Goal: Transaction & Acquisition: Purchase product/service

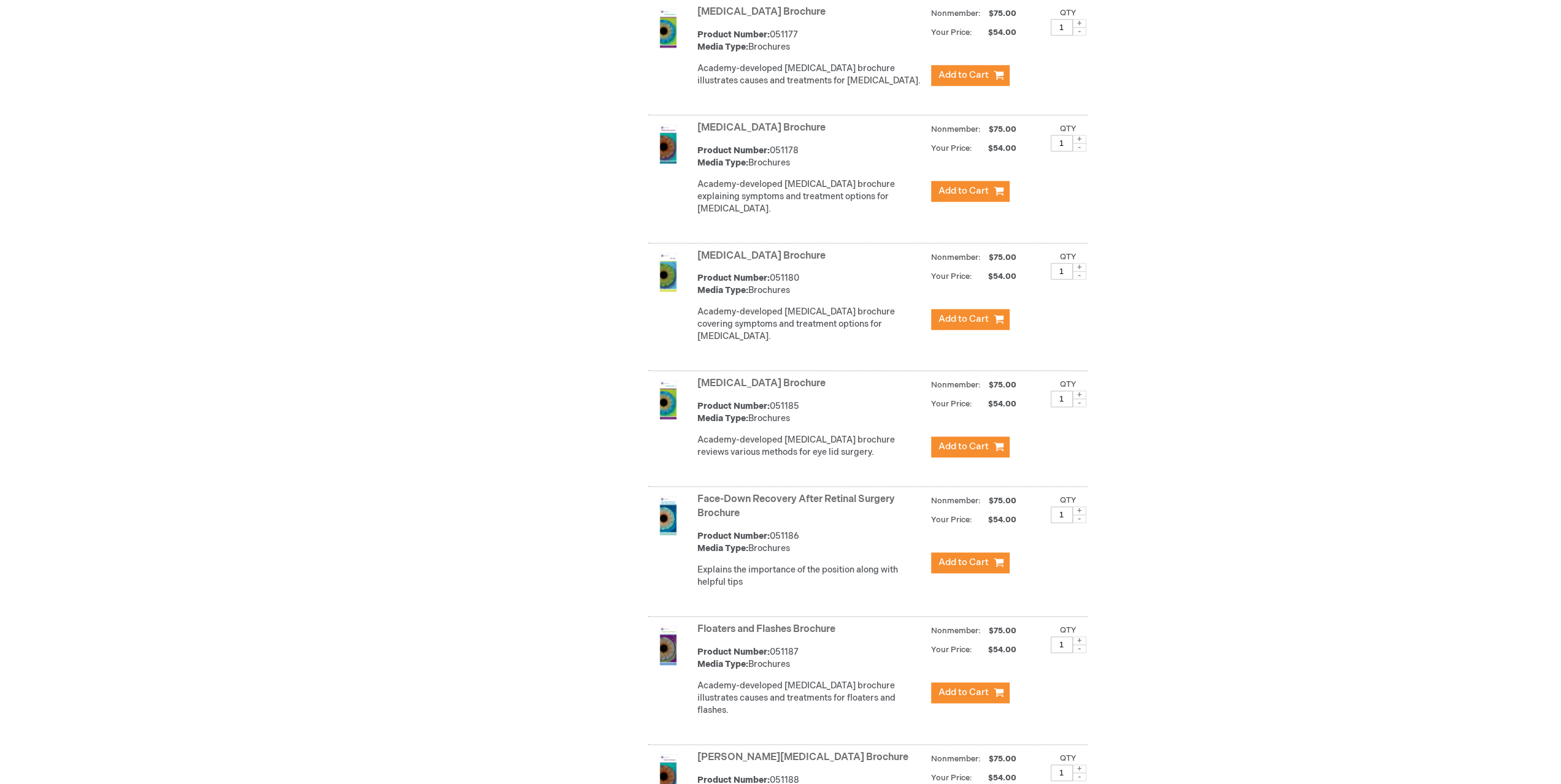
scroll to position [1471, 0]
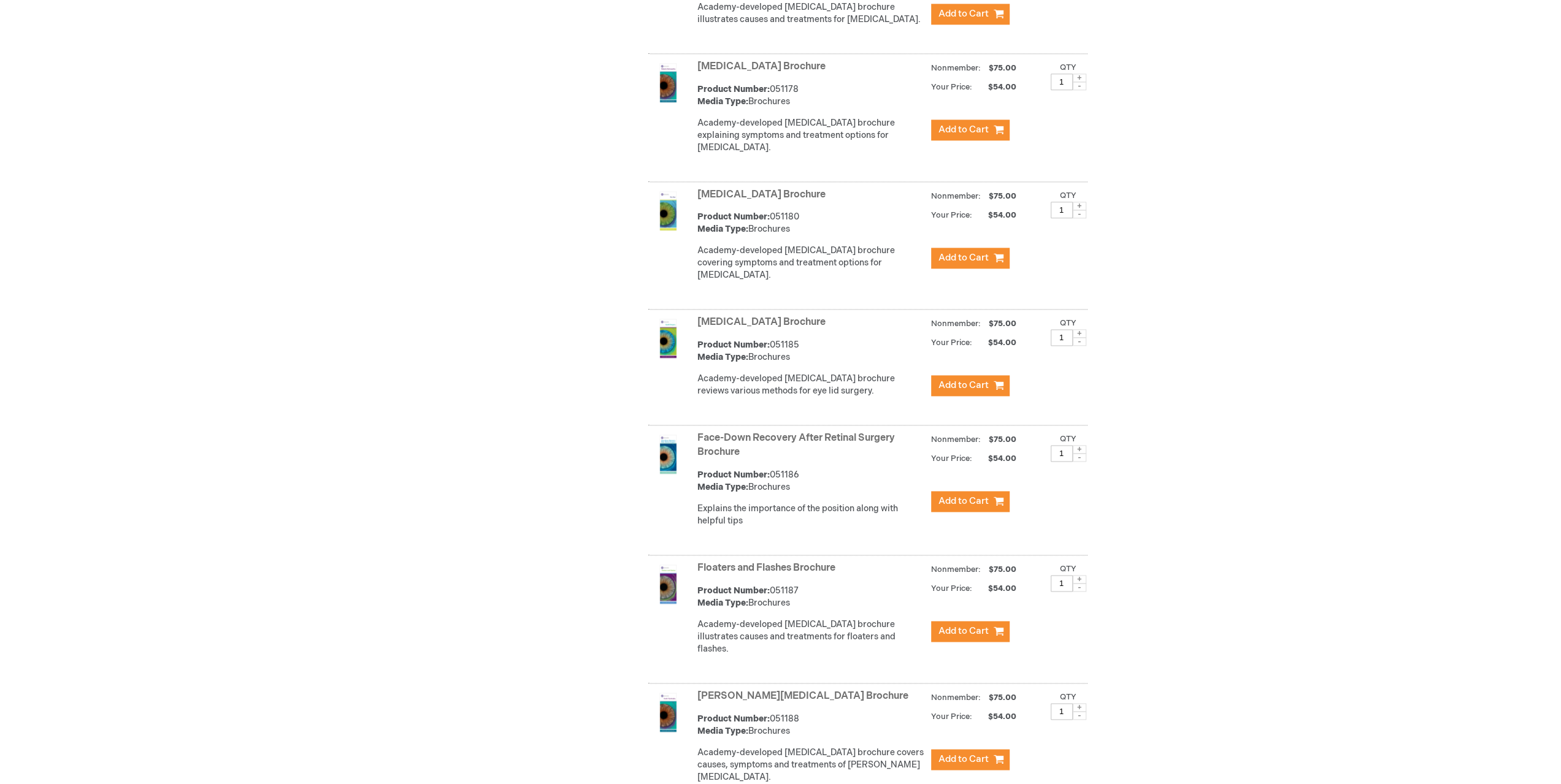
click at [1077, 575] on span at bounding box center [1079, 579] width 14 height 8
type input "2"
click at [956, 626] on span "Add to Cart" at bounding box center [963, 631] width 50 height 12
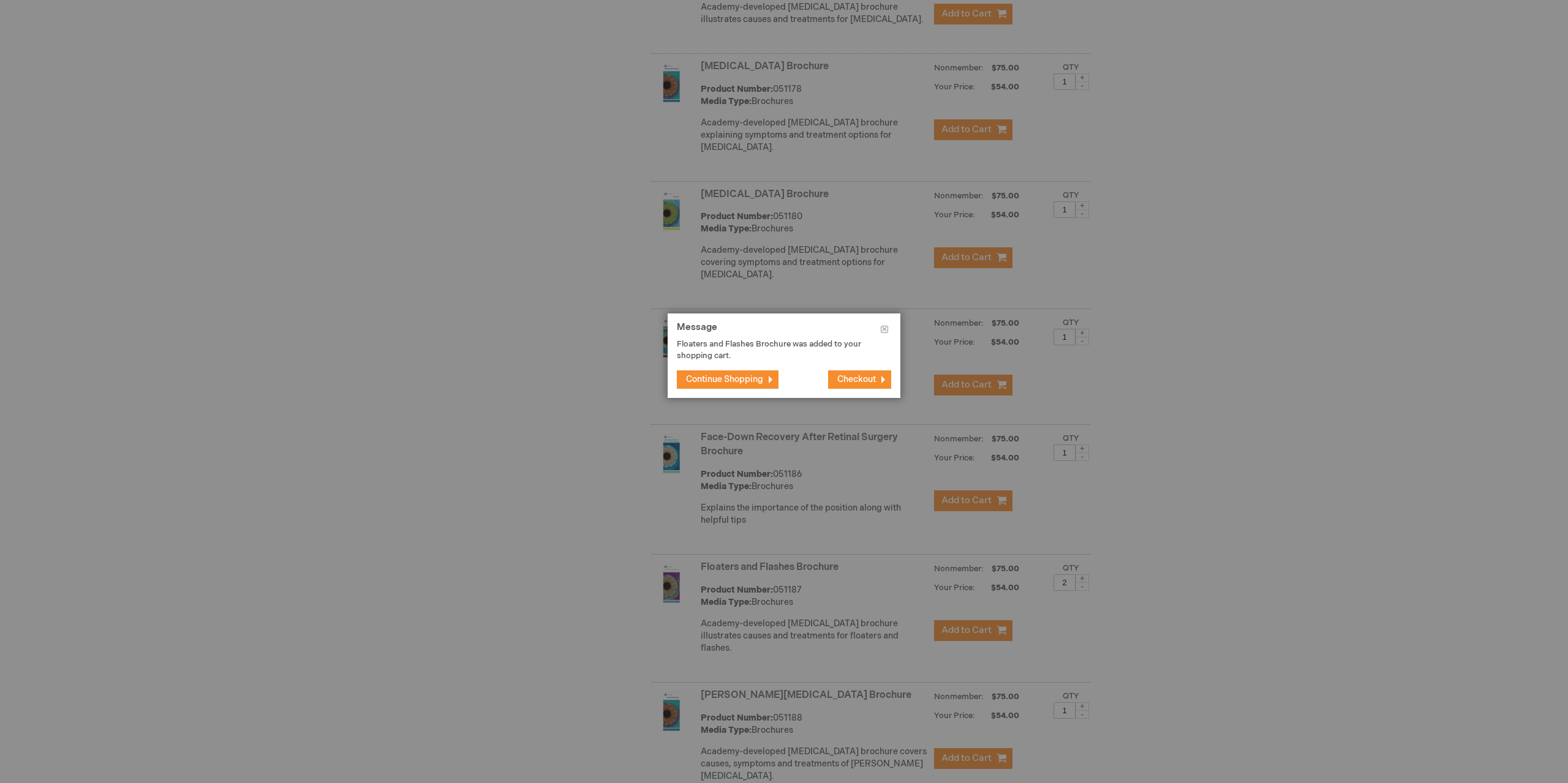
click at [699, 375] on span "Continue Shopping" at bounding box center [724, 379] width 77 height 10
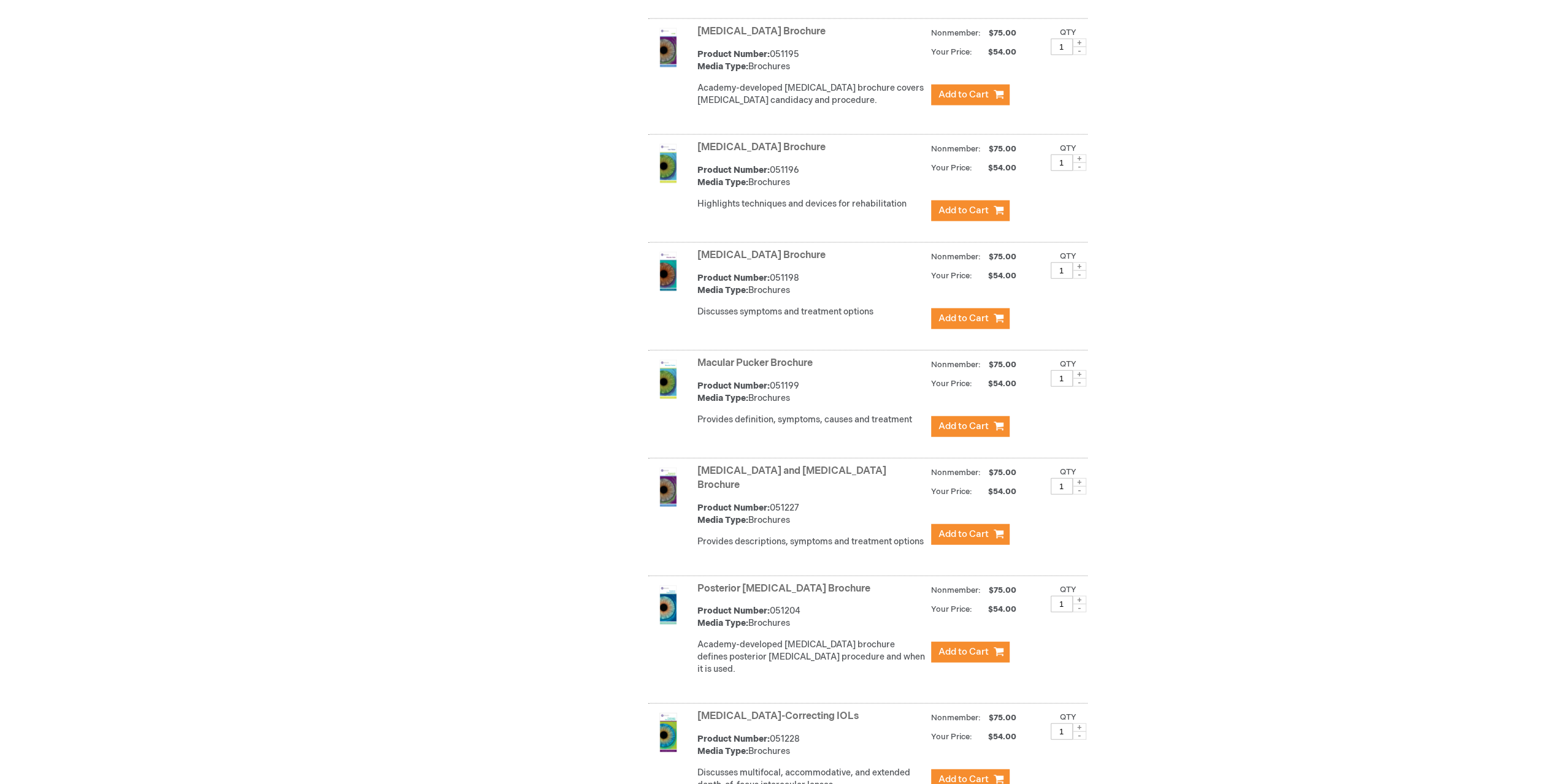
scroll to position [3005, 0]
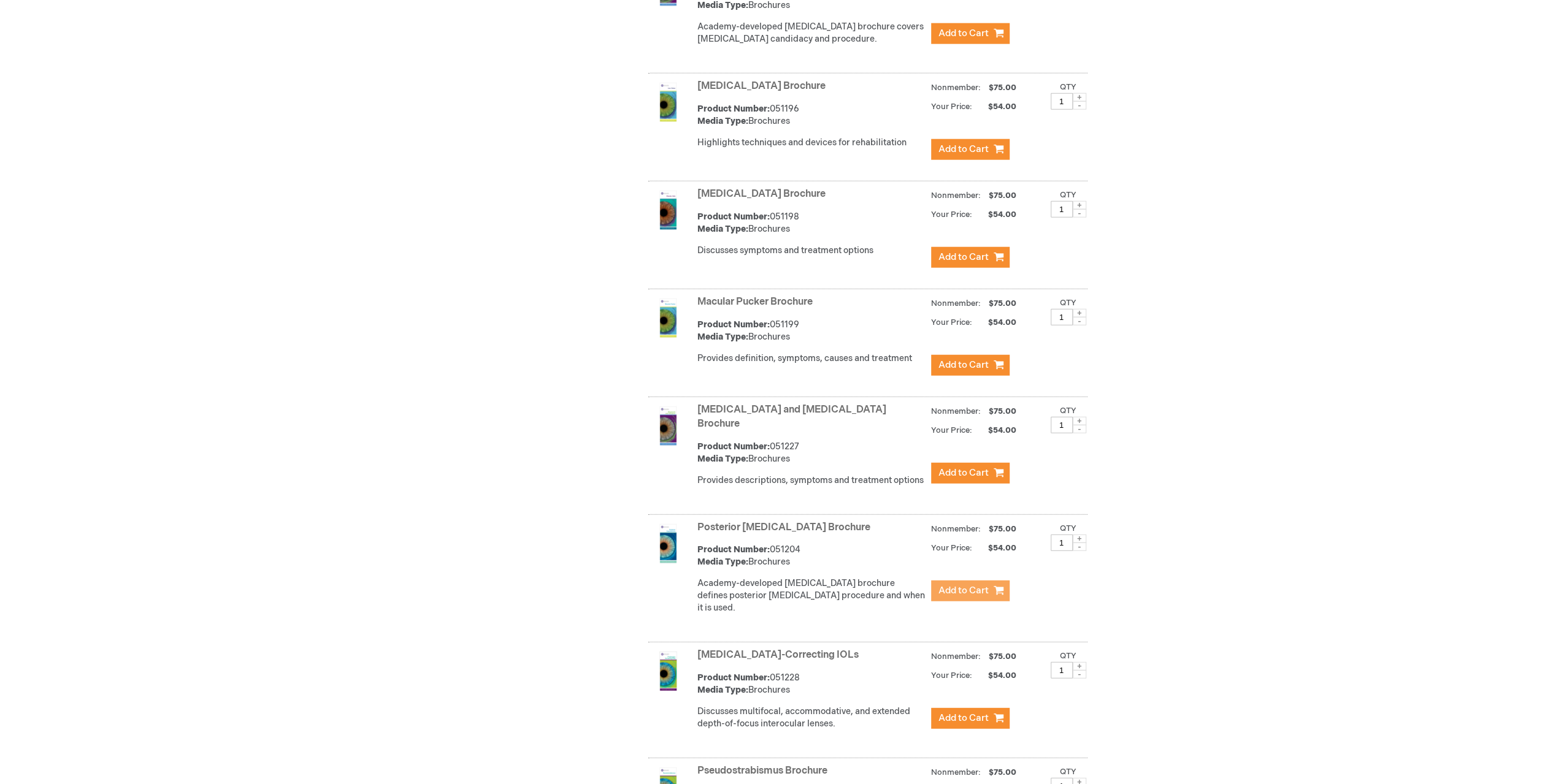
click at [966, 585] on span "Add to Cart" at bounding box center [963, 591] width 50 height 12
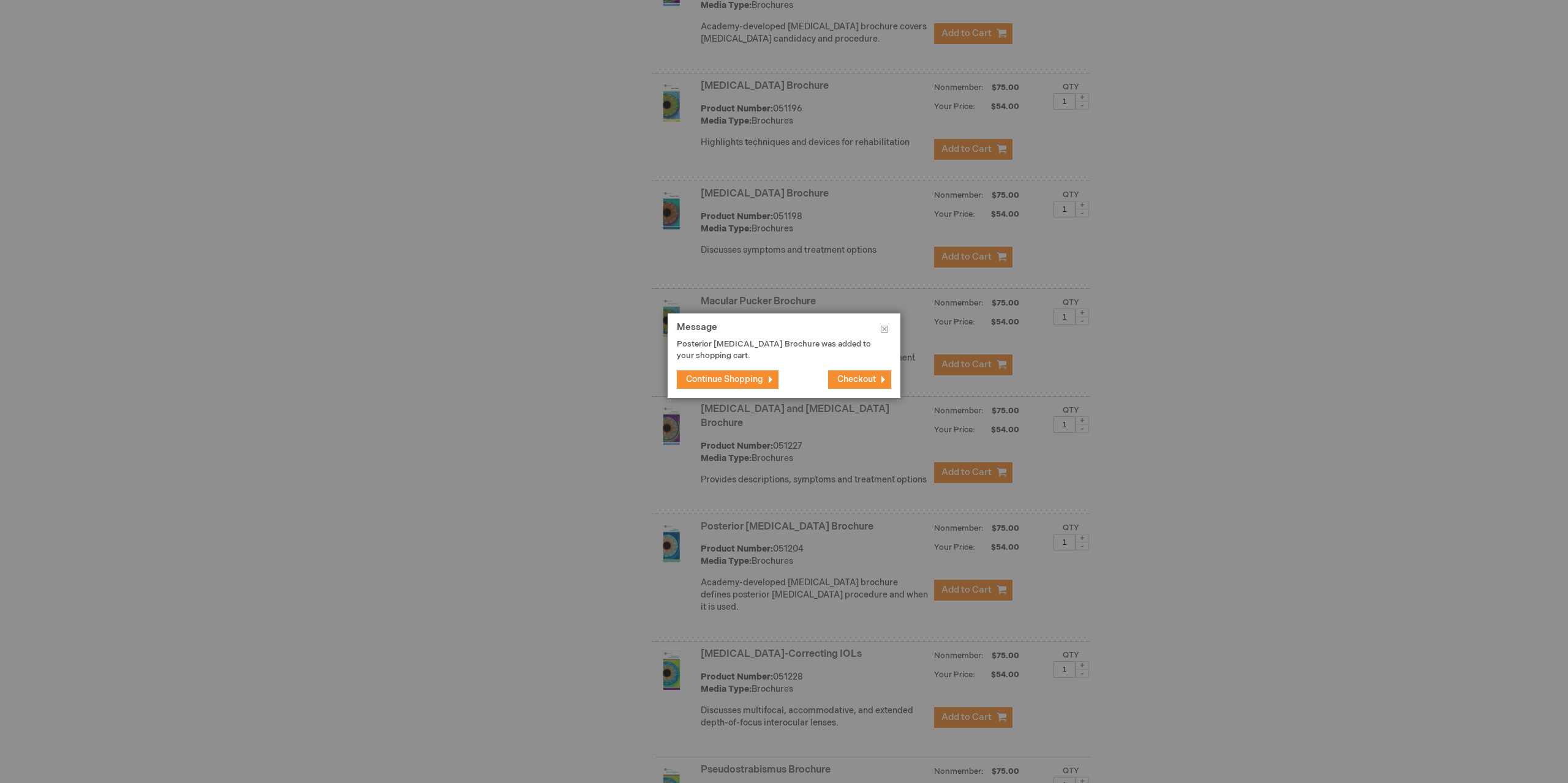
click at [723, 379] on span "Continue Shopping" at bounding box center [724, 379] width 77 height 10
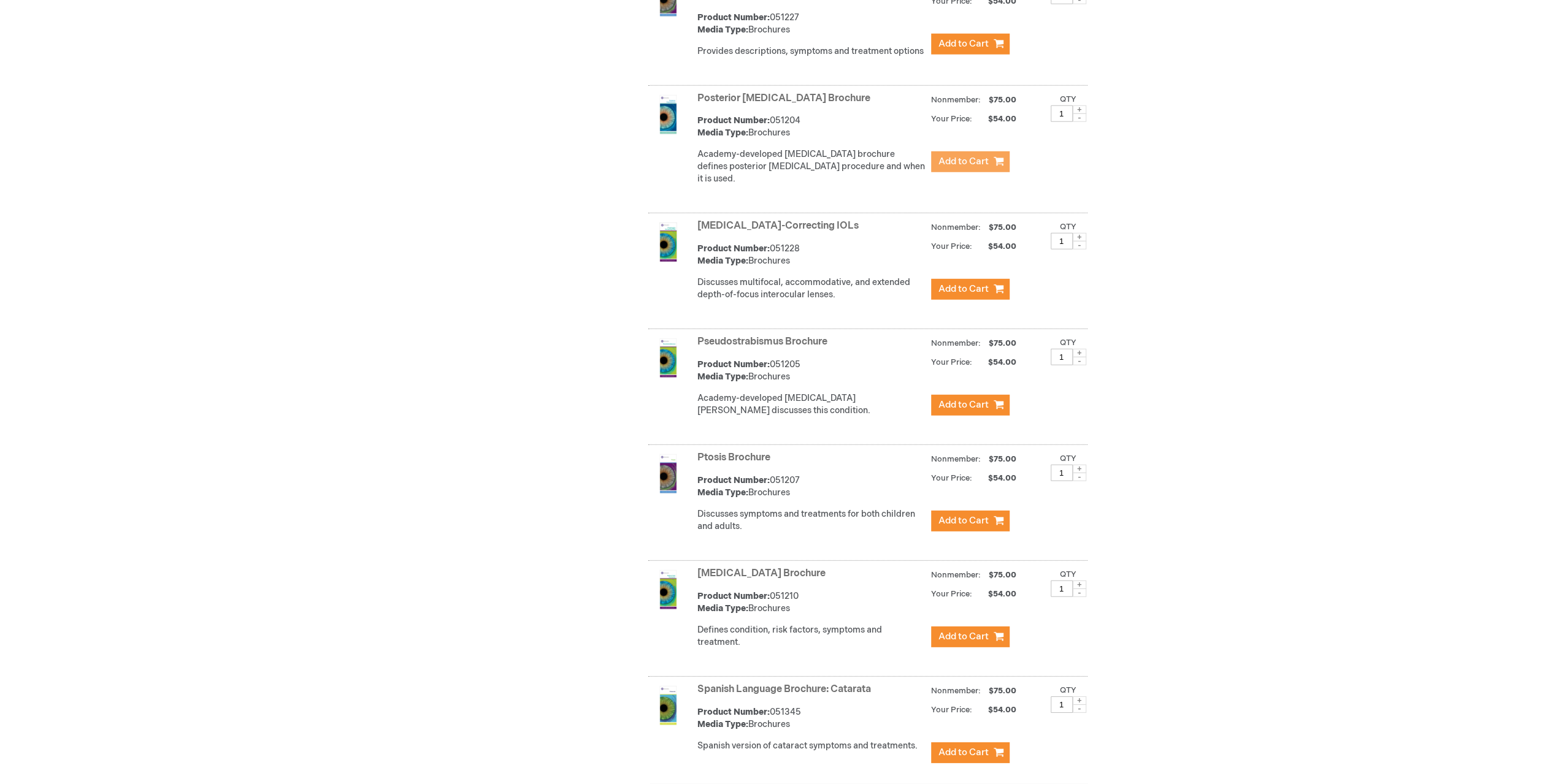
scroll to position [3495, 0]
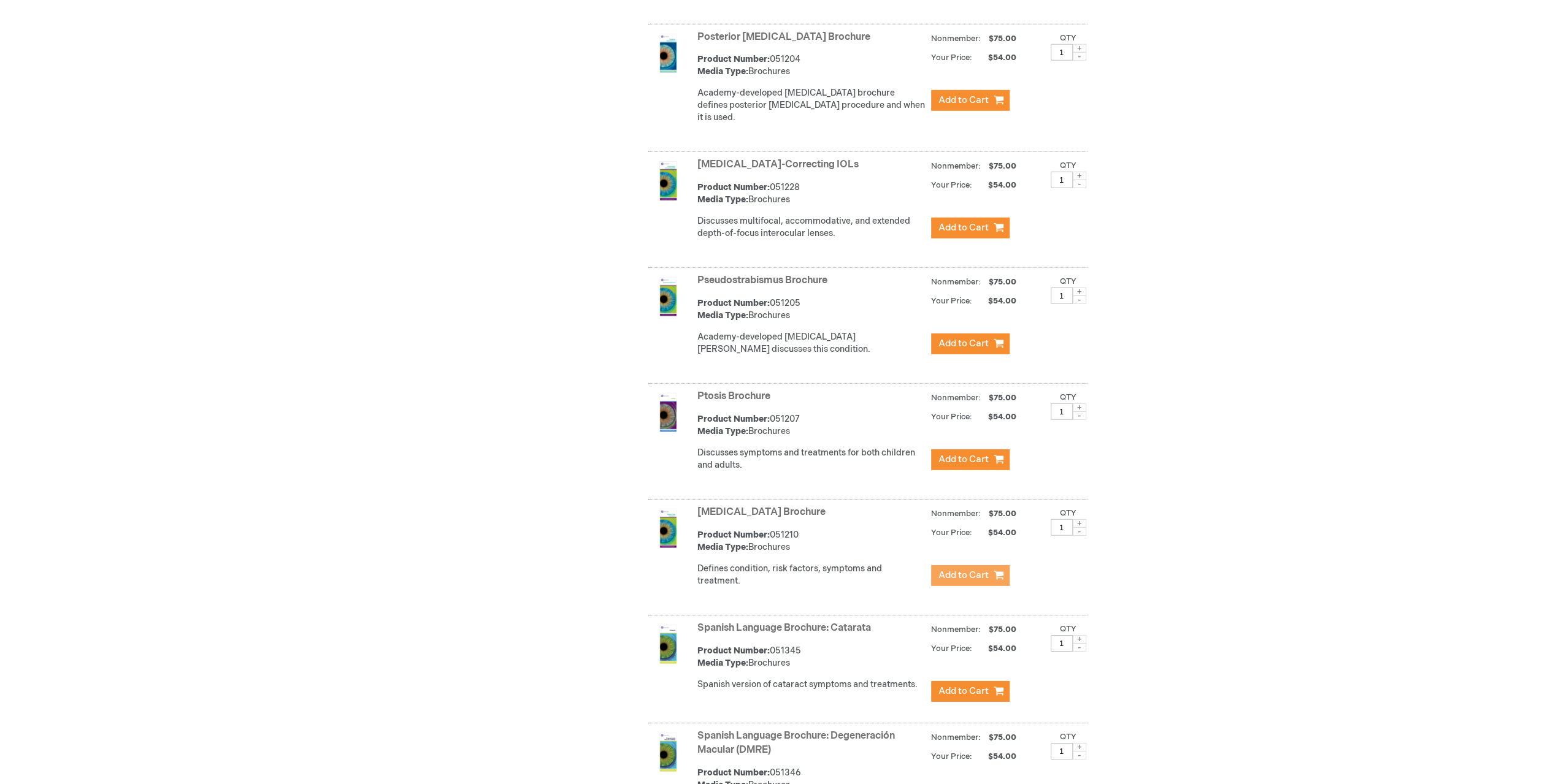
click at [967, 570] on span "Add to Cart" at bounding box center [963, 575] width 50 height 12
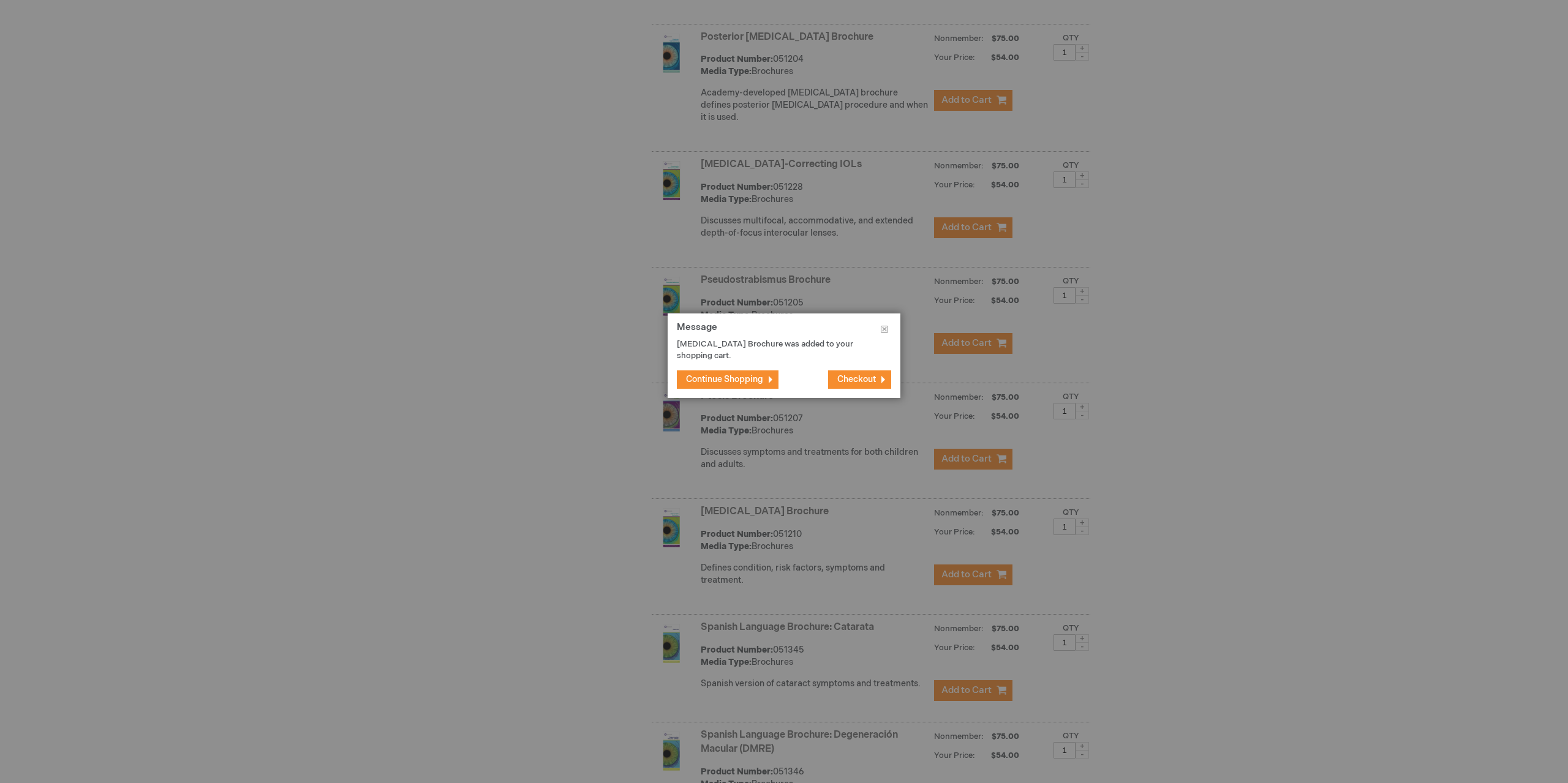
click at [738, 377] on span "Continue Shopping" at bounding box center [724, 379] width 77 height 10
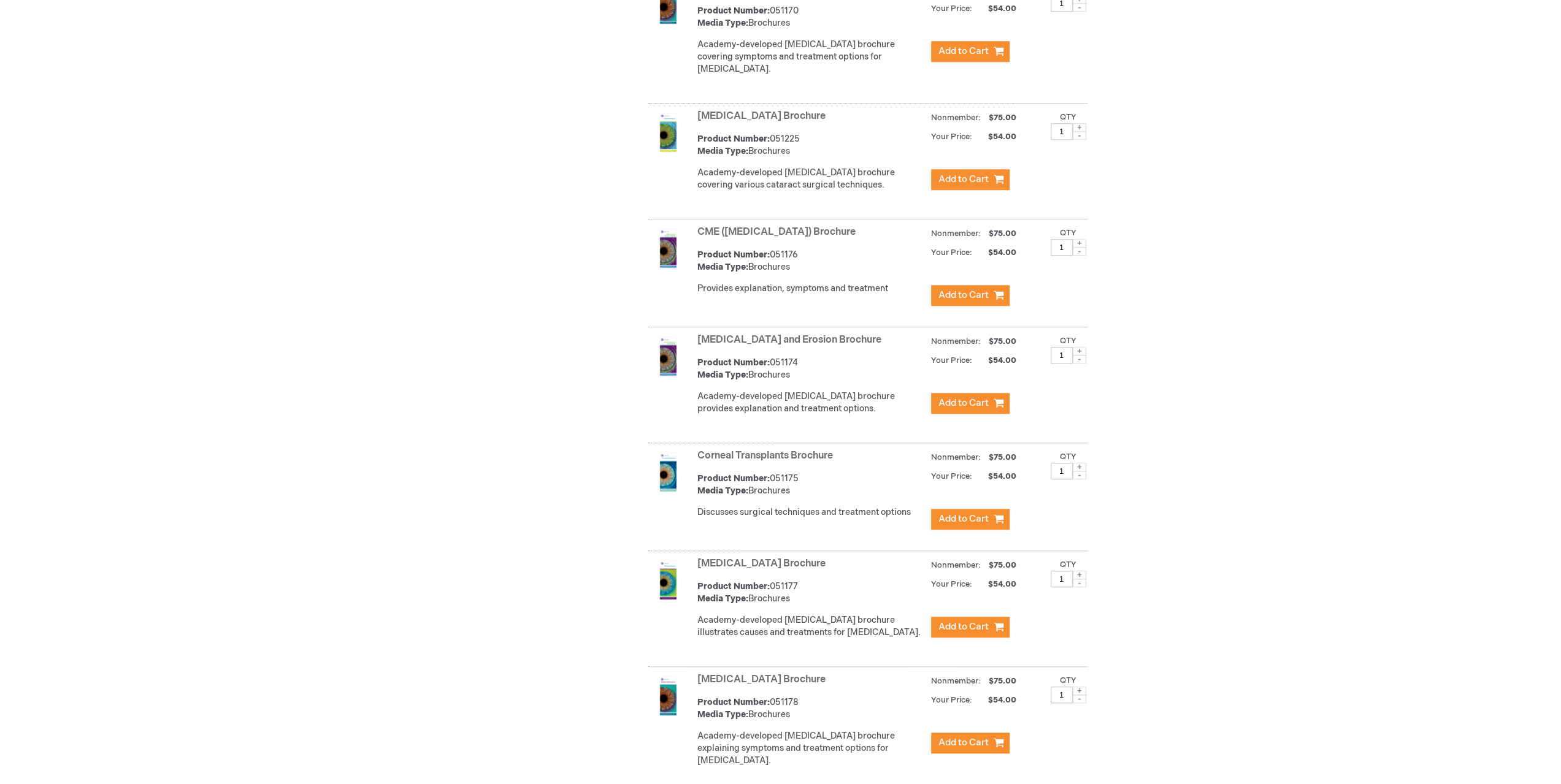
scroll to position [797, 0]
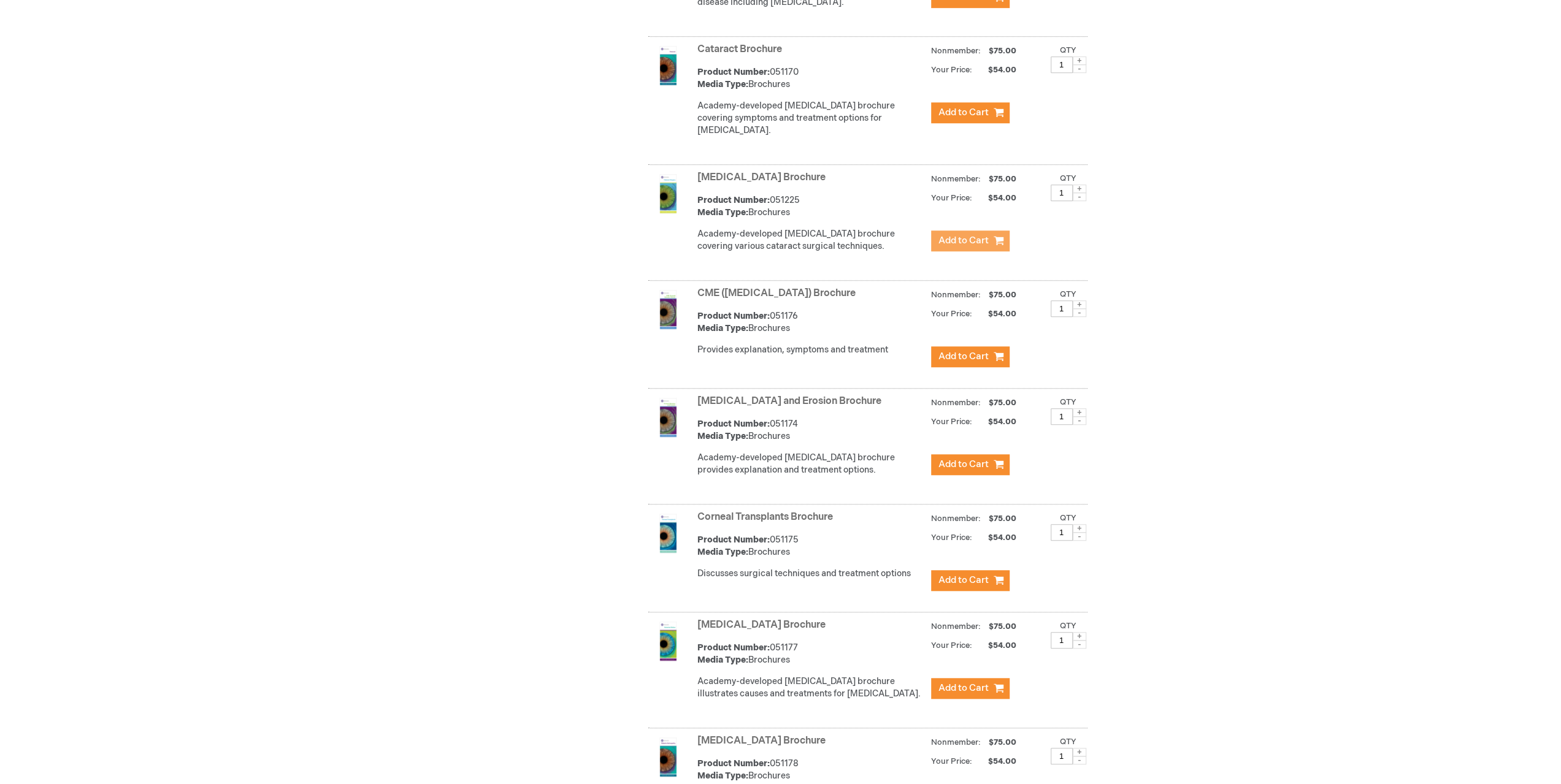
click at [964, 247] on button "Add to Cart" at bounding box center [970, 241] width 78 height 21
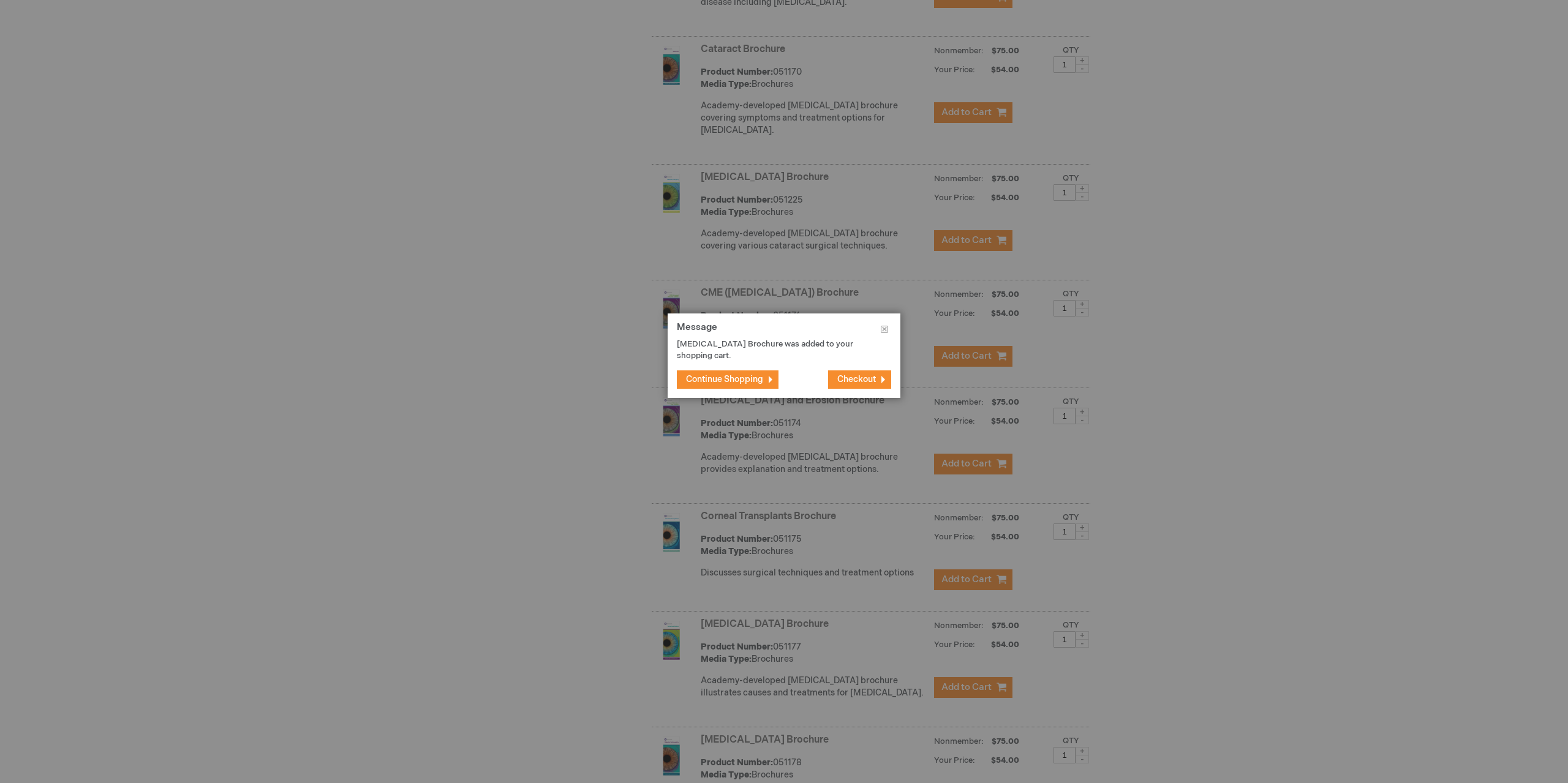
click at [744, 377] on span "Continue Shopping" at bounding box center [724, 379] width 77 height 10
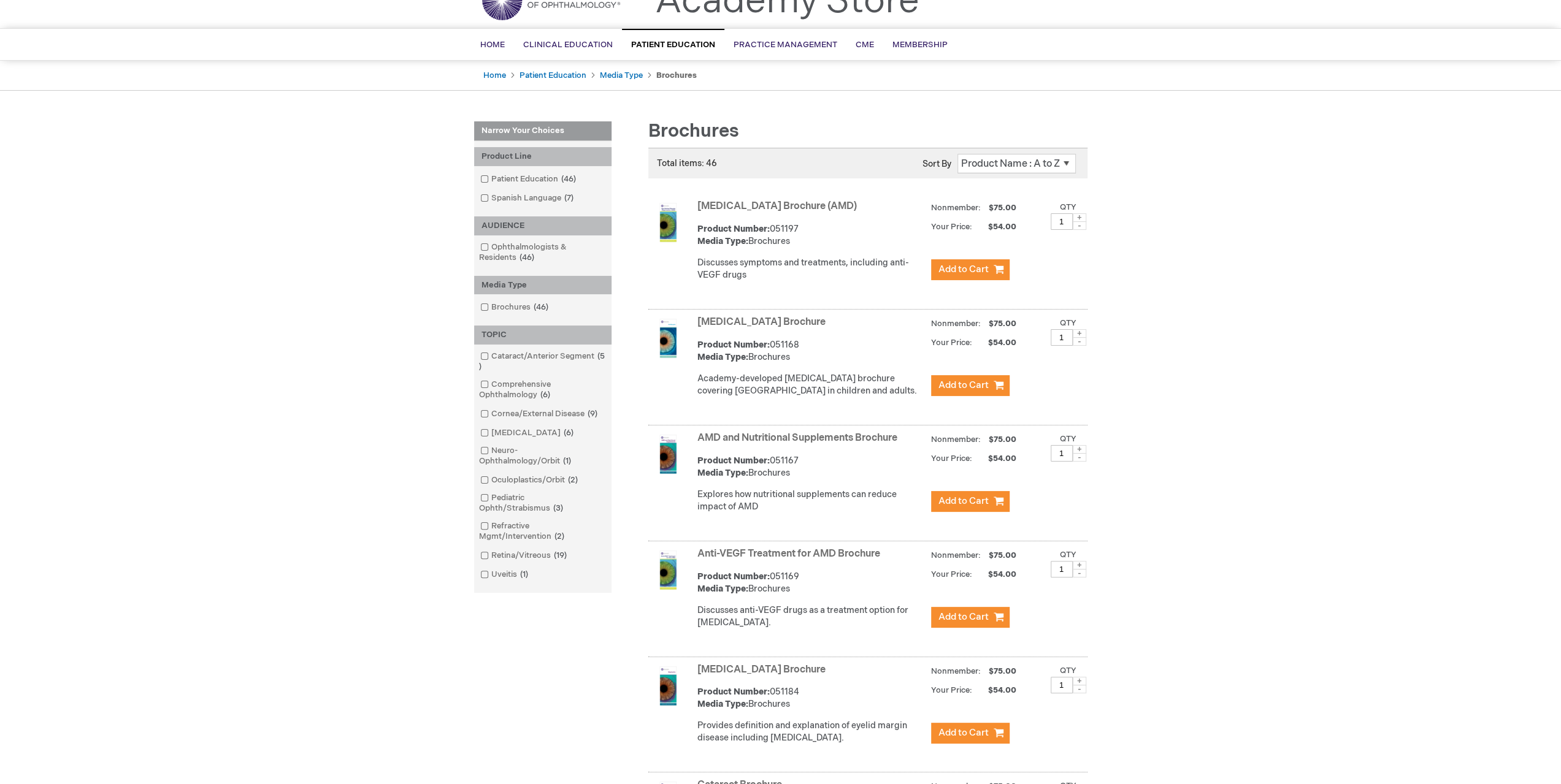
scroll to position [0, 0]
